Goal: Navigation & Orientation: Find specific page/section

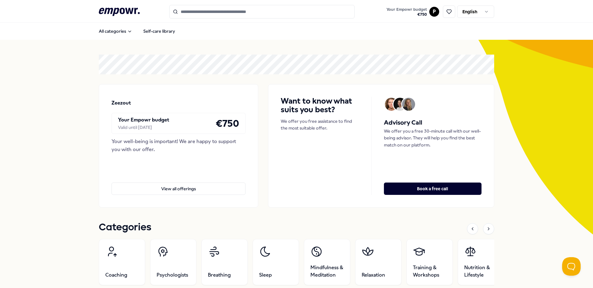
click at [429, 13] on html ".empowr-logo_svg__cls-1{fill:#03032f} Your Empowr budget € 750 P English All ca…" at bounding box center [296, 144] width 593 height 288
click at [304, 45] on html ".empowr-logo_svg__cls-1{fill:#03032f} Your Empowr budget € 750 P English All ca…" at bounding box center [296, 144] width 593 height 288
click at [429, 13] on html ".empowr-logo_svg__cls-1{fill:#03032f} Your Empowr budget € 750 P English All ca…" at bounding box center [296, 144] width 593 height 288
click at [354, 75] on html ".empowr-logo_svg__cls-1{fill:#03032f} Your Empowr budget € 750 P English All ca…" at bounding box center [296, 144] width 593 height 288
click at [433, 9] on html ".empowr-logo_svg__cls-1{fill:#03032f} Your Empowr budget € 750 P English All ca…" at bounding box center [296, 144] width 593 height 288
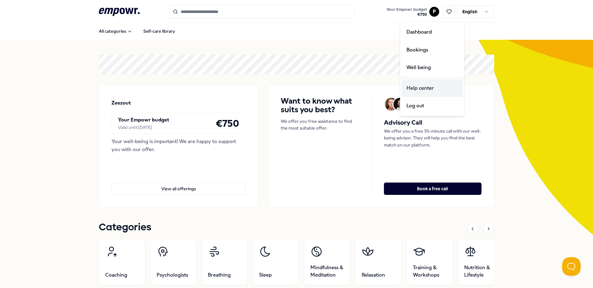
click at [426, 86] on div "Help center" at bounding box center [431, 88] width 61 height 18
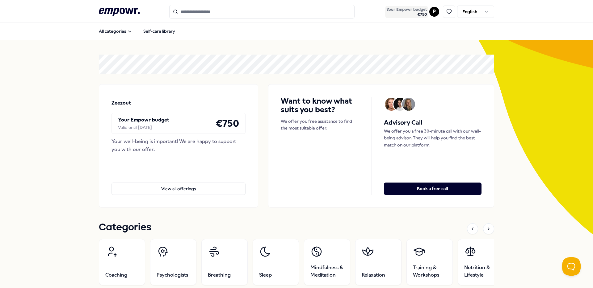
click at [419, 11] on span "Your Empowr budget" at bounding box center [406, 9] width 40 height 5
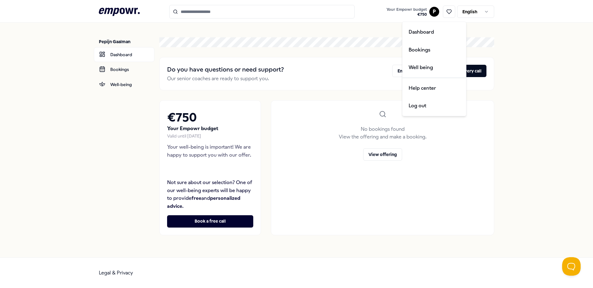
click at [432, 11] on html ".empowr-logo_svg__cls-1{fill:#03032f} Your Empowr budget € 750 P English Pepijn…" at bounding box center [296, 144] width 593 height 288
click at [119, 134] on html ".empowr-logo_svg__cls-1{fill:#03032f} Your Empowr budget € 750 P English Pepijn…" at bounding box center [296, 144] width 593 height 288
